Goal: Navigation & Orientation: Find specific page/section

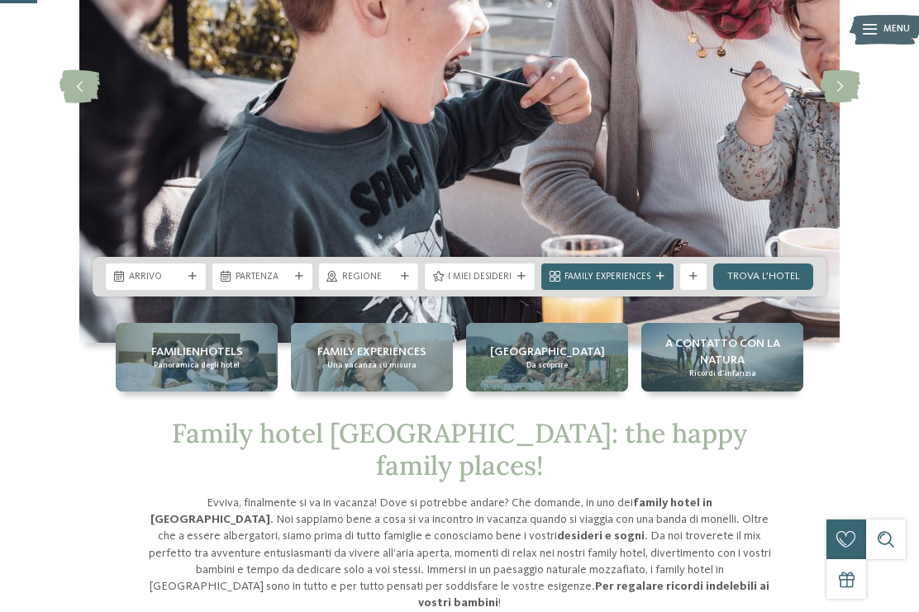
scroll to position [238, 0]
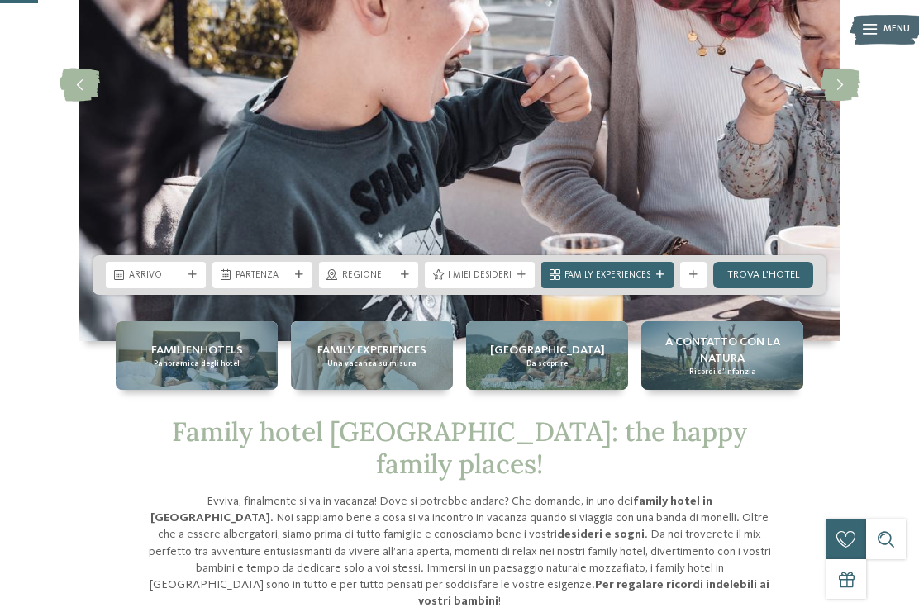
click at [175, 369] on span "Panoramica degli hotel" at bounding box center [197, 364] width 86 height 11
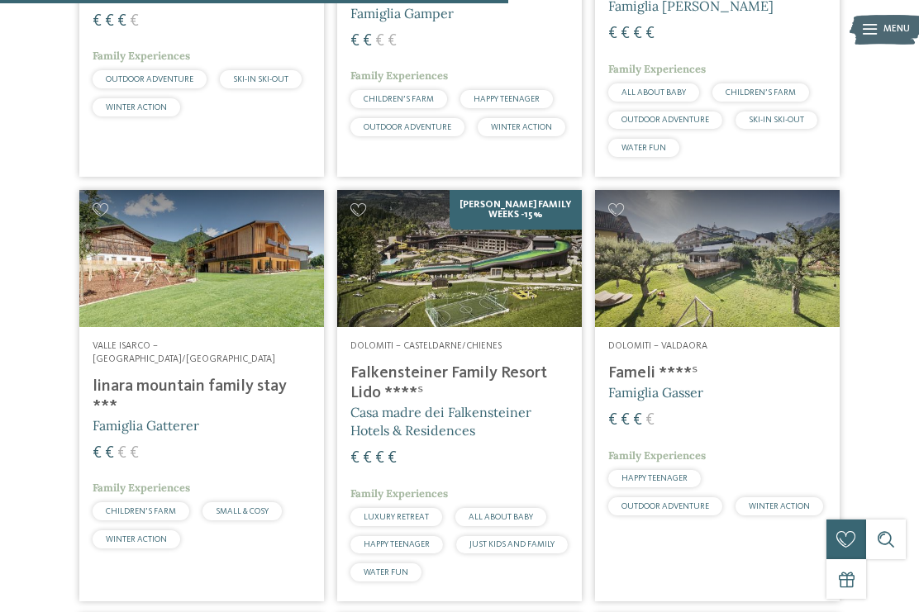
scroll to position [2277, 0]
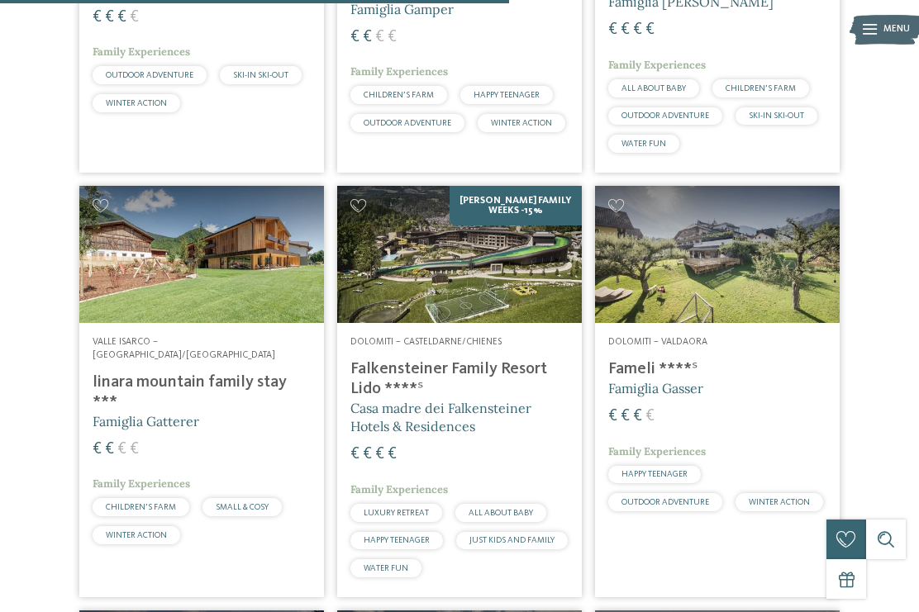
click at [380, 359] on h4 "Falkensteiner Family Resort Lido ****ˢ" at bounding box center [459, 379] width 218 height 40
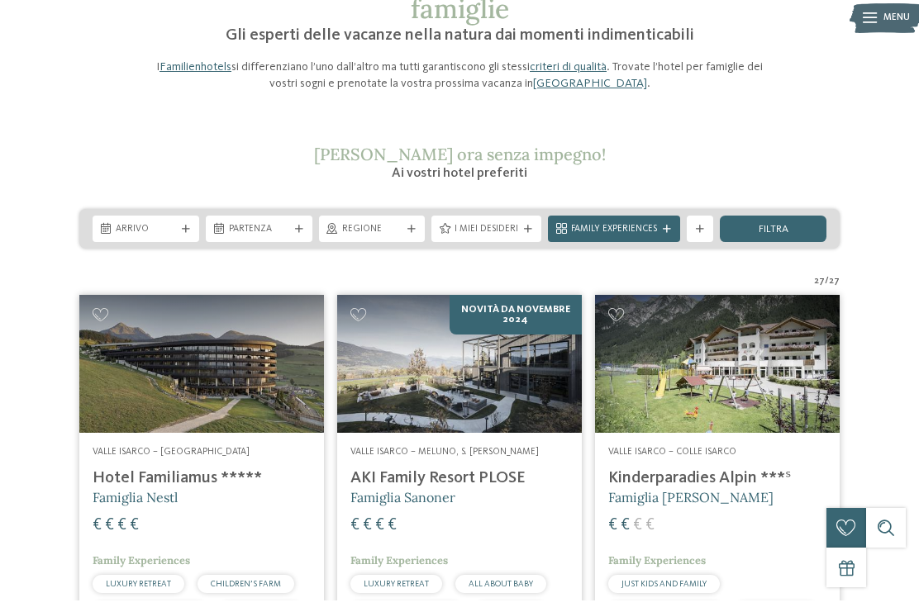
scroll to position [0, 0]
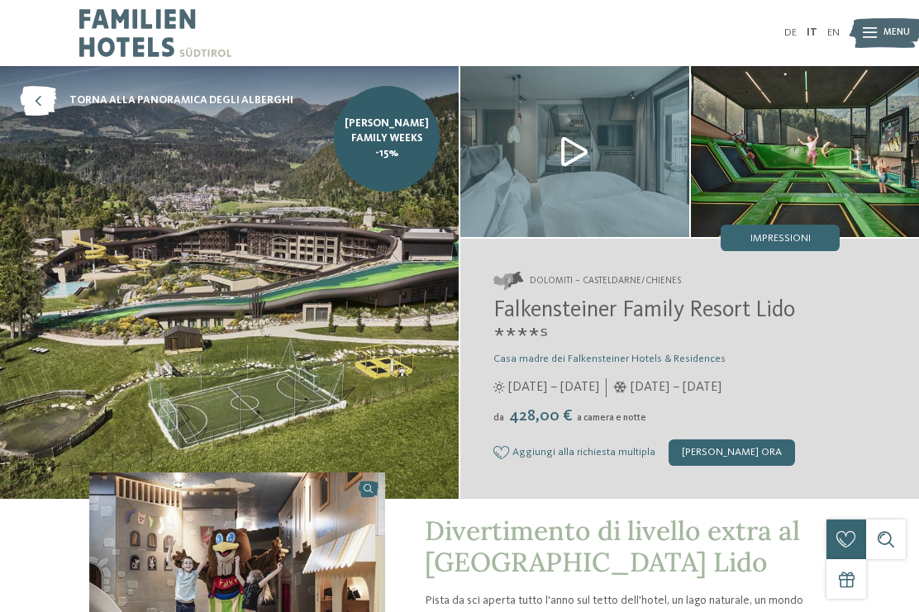
click at [69, 247] on img at bounding box center [229, 282] width 459 height 433
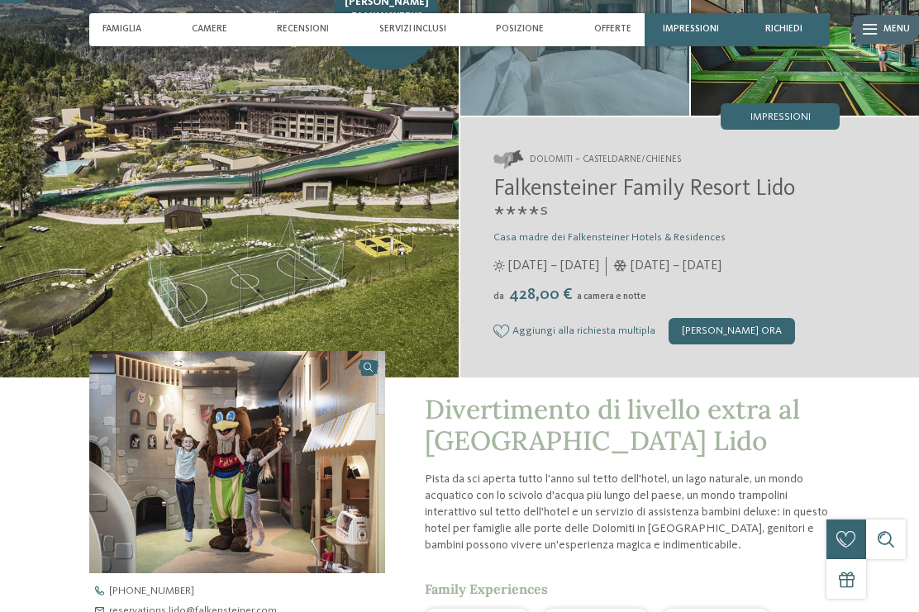
scroll to position [123, 0]
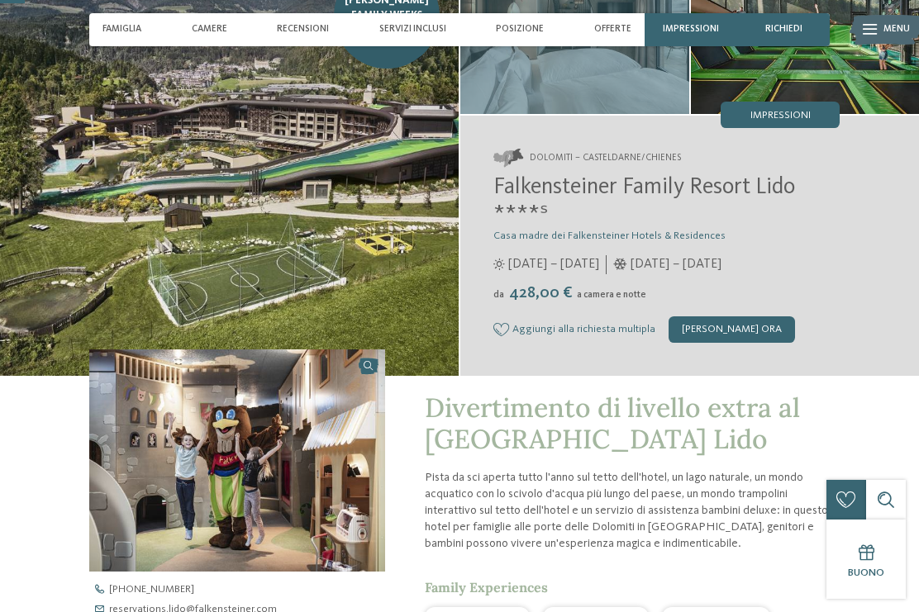
click at [179, 439] on img at bounding box center [237, 460] width 296 height 222
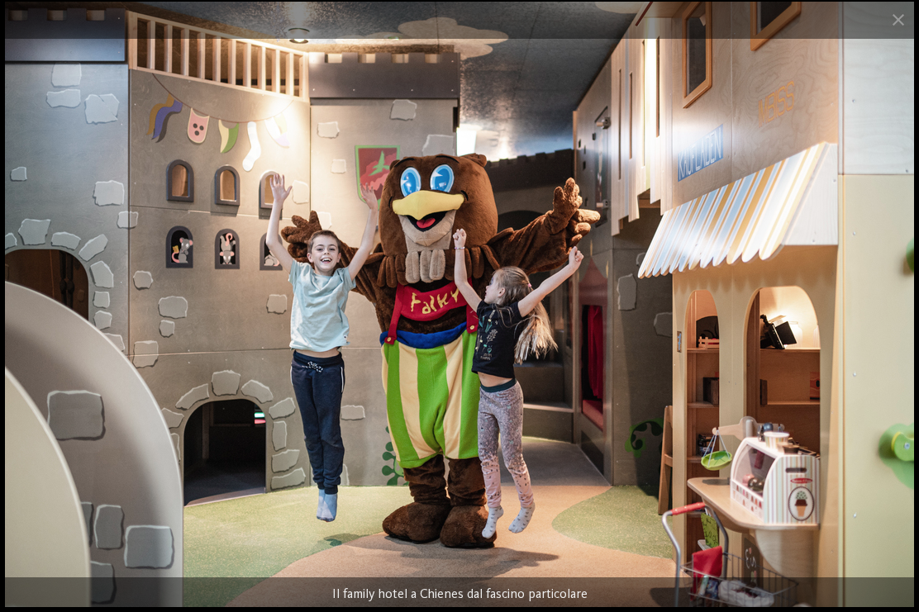
scroll to position [0, 0]
click at [38, 235] on img at bounding box center [459, 305] width 909 height 606
click at [874, 392] on img at bounding box center [459, 305] width 909 height 606
click at [885, 32] on span at bounding box center [897, 19] width 41 height 39
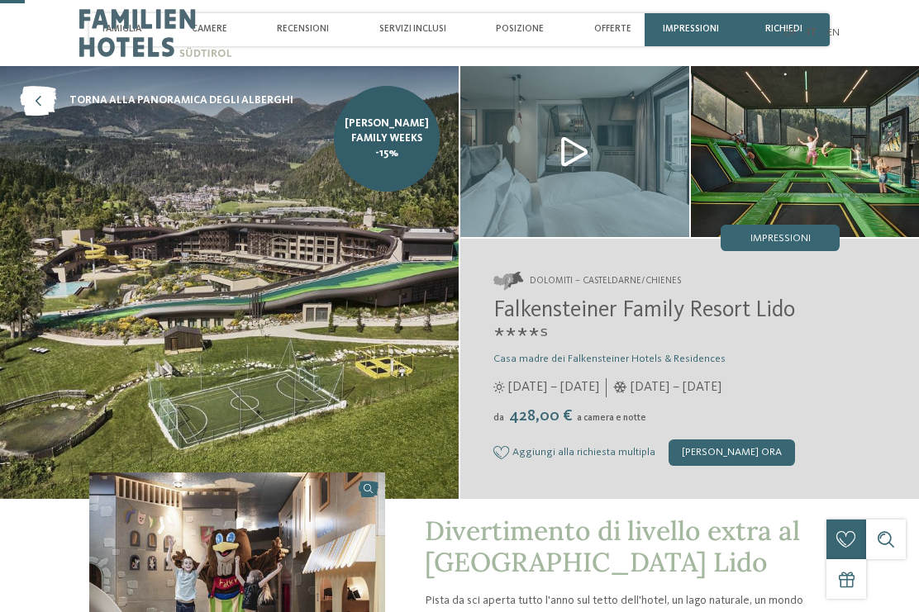
scroll to position [123, 0]
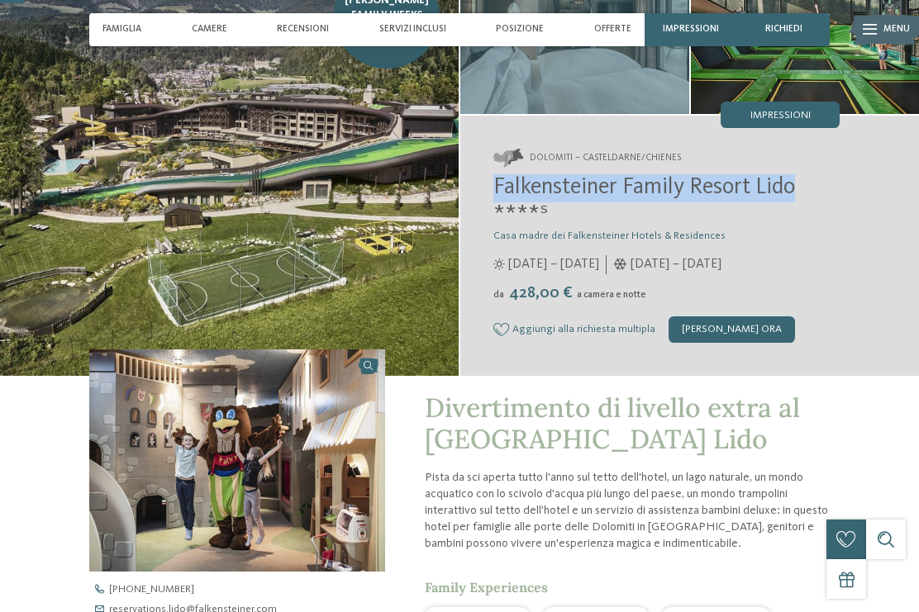
copy span "Falkensteiner Family Resort Lido"
